Goal: Find specific page/section: Find specific page/section

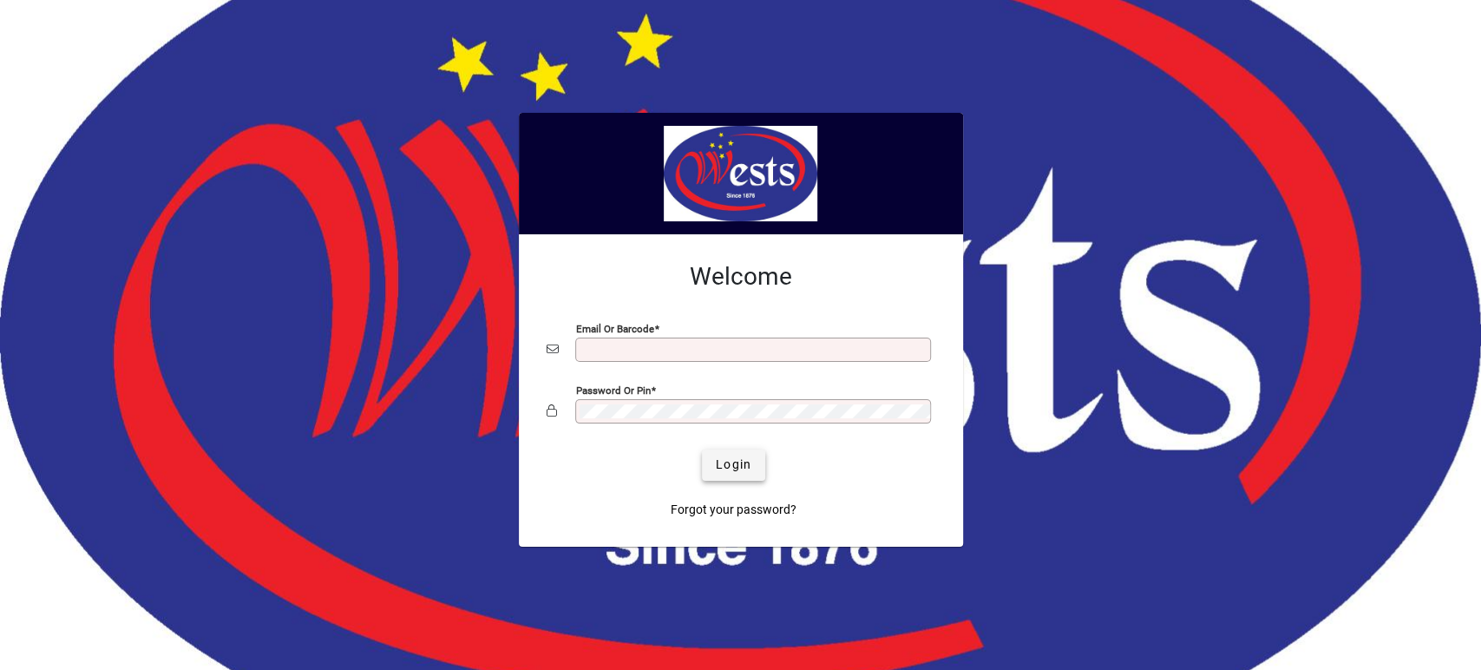
type input "**********"
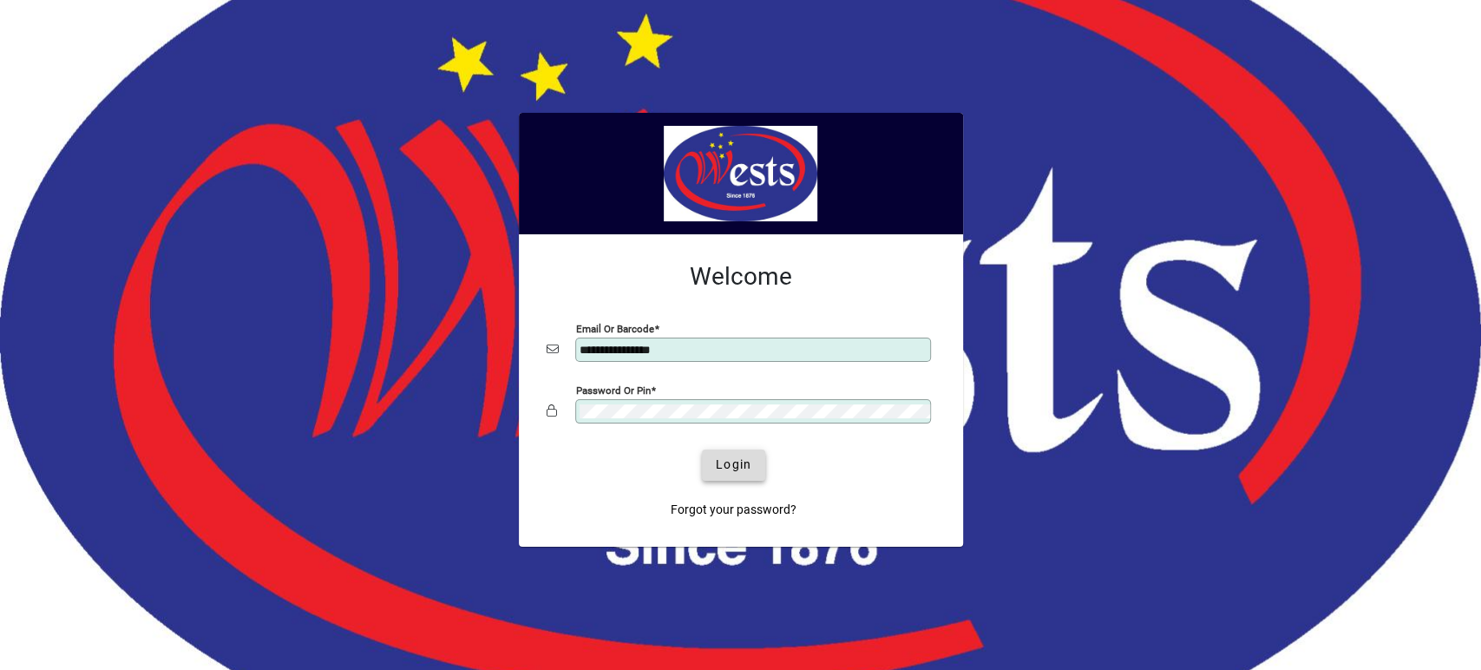
click at [742, 461] on span "Login" at bounding box center [734, 464] width 36 height 18
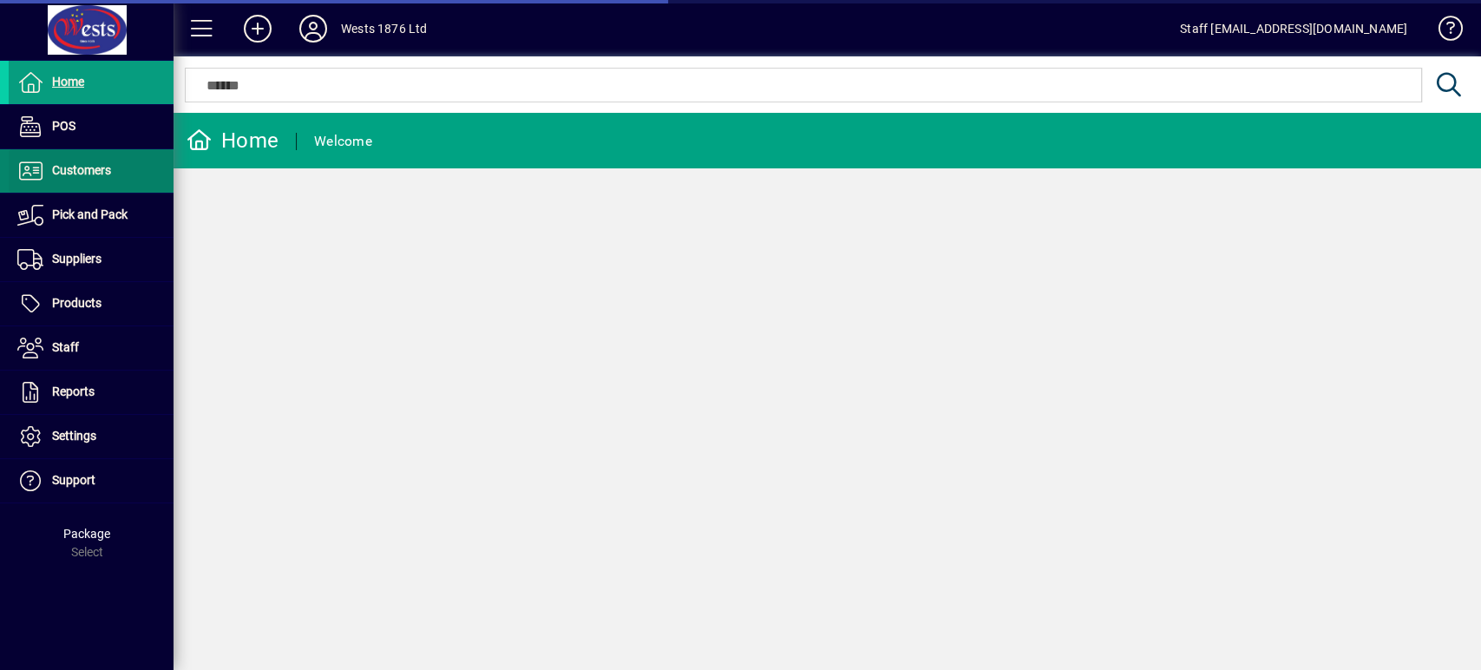
click at [125, 167] on span at bounding box center [91, 171] width 165 height 42
